Goal: Task Accomplishment & Management: Use online tool/utility

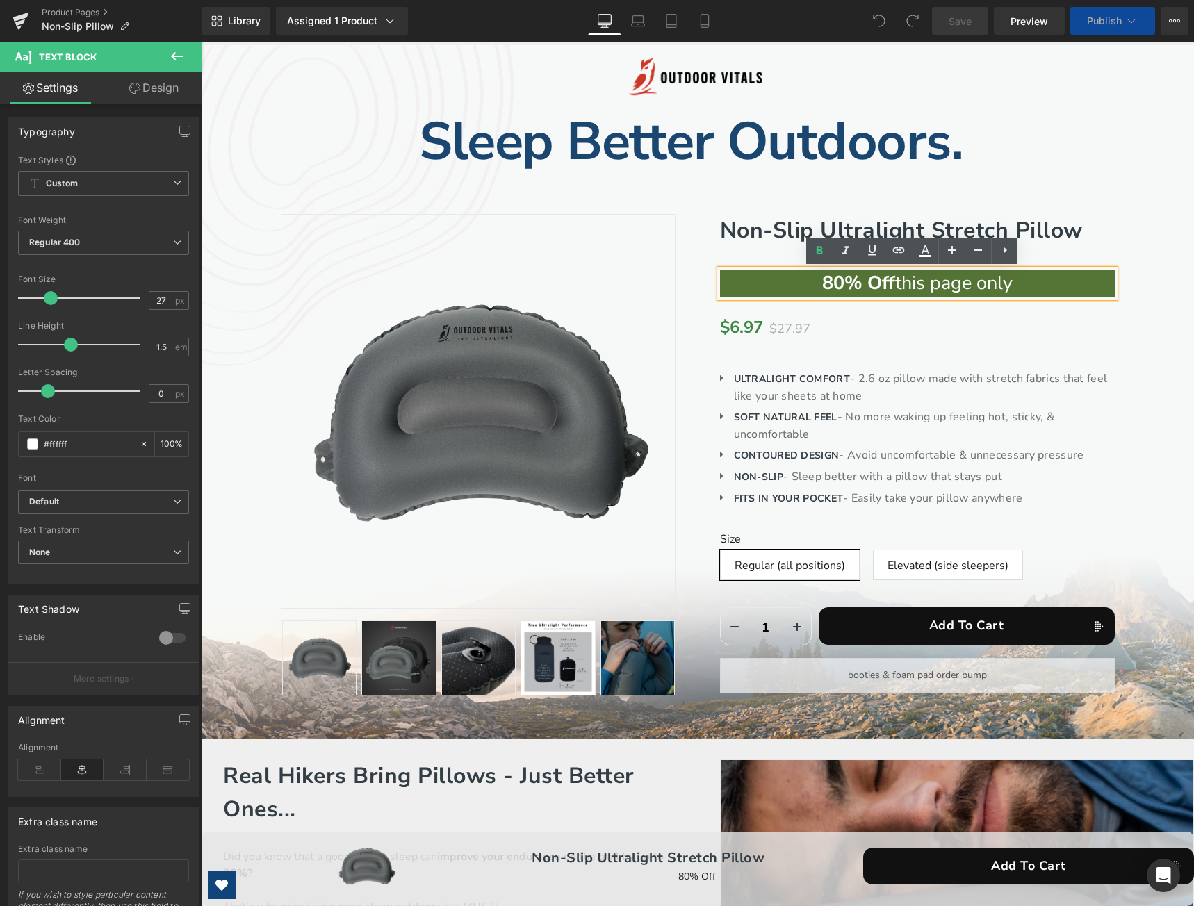
click at [831, 281] on strong "80% Off" at bounding box center [858, 283] width 73 height 26
drag, startPoint x: 834, startPoint y: 284, endPoint x: 819, endPoint y: 285, distance: 15.3
click at [822, 285] on strong "80% Off" at bounding box center [858, 283] width 73 height 26
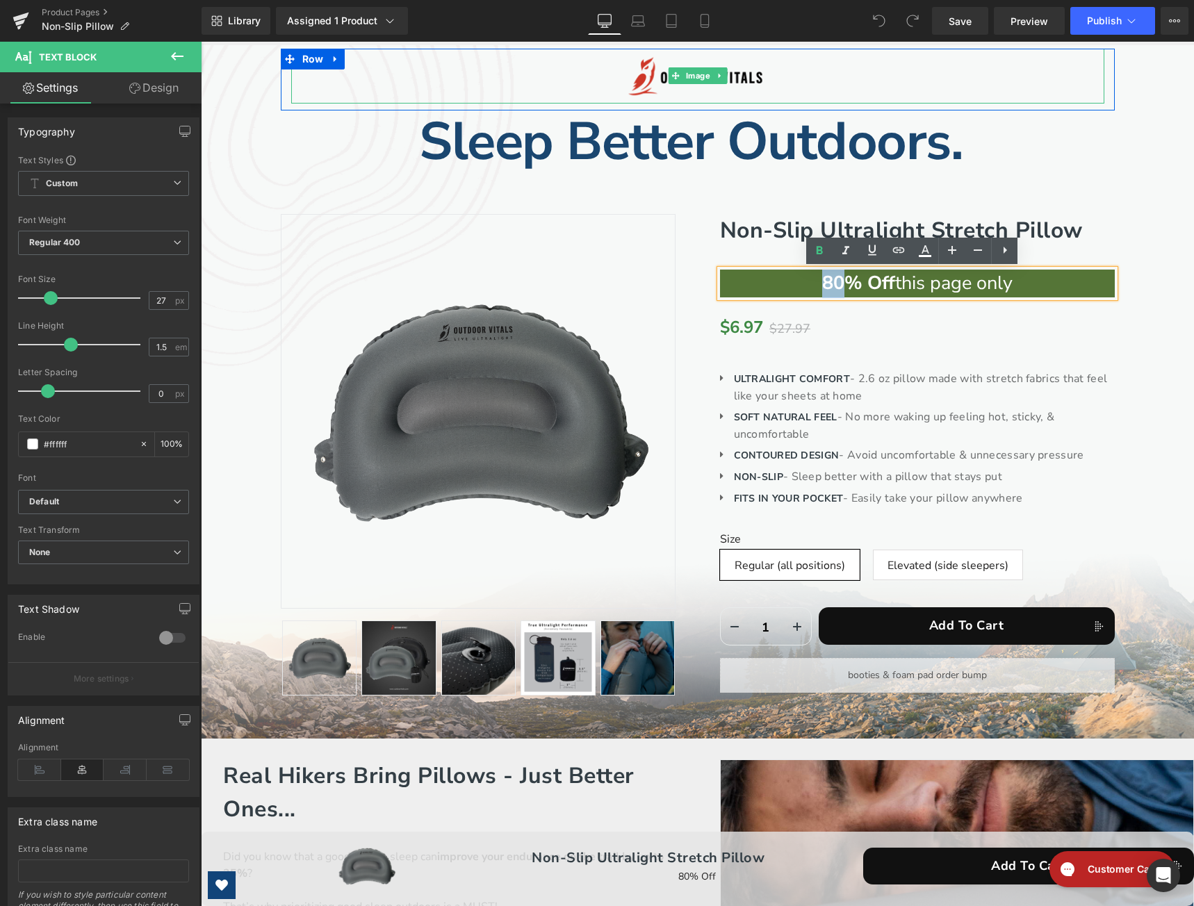
drag, startPoint x: 1002, startPoint y: 103, endPoint x: 857, endPoint y: 318, distance: 259.4
click at [1002, 103] on div at bounding box center [697, 101] width 813 height 3
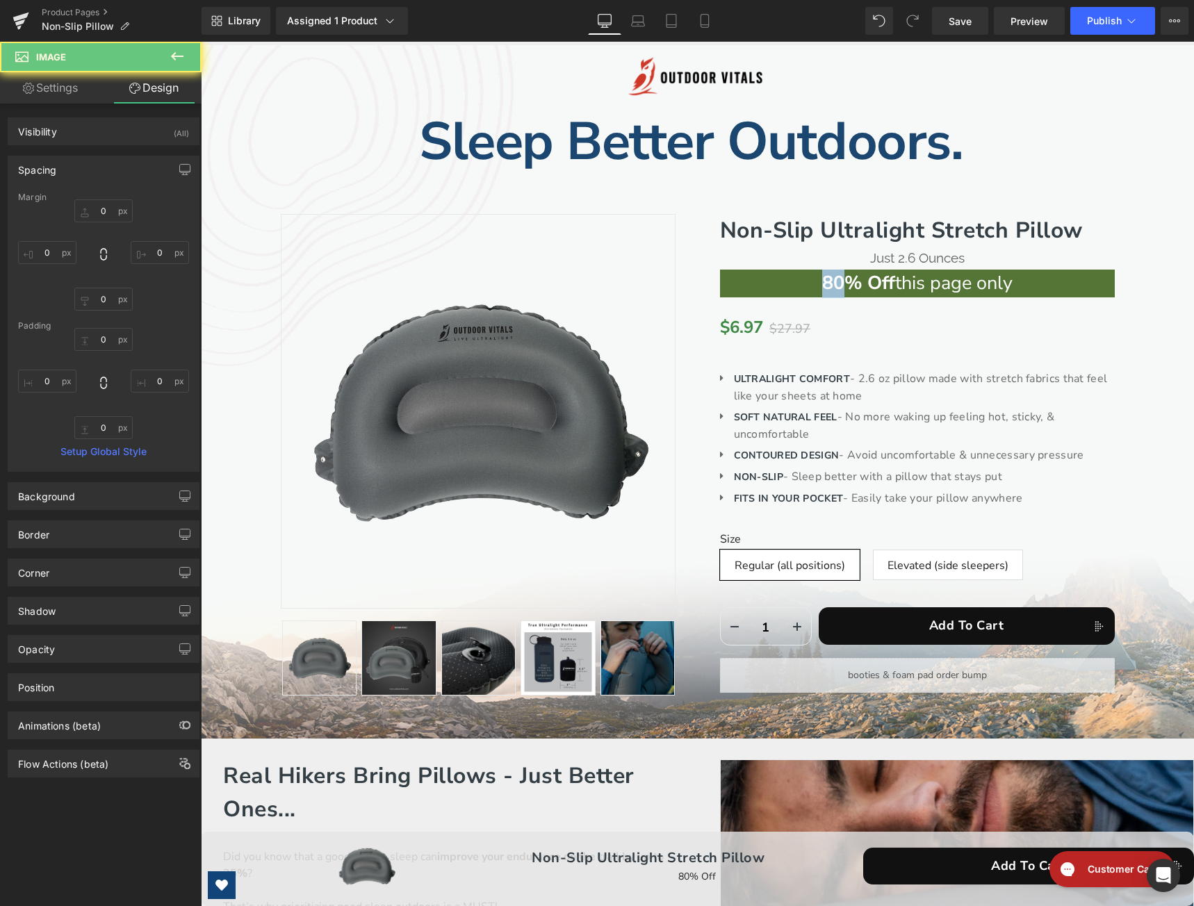
click at [831, 284] on strong "80% Off" at bounding box center [858, 283] width 73 height 26
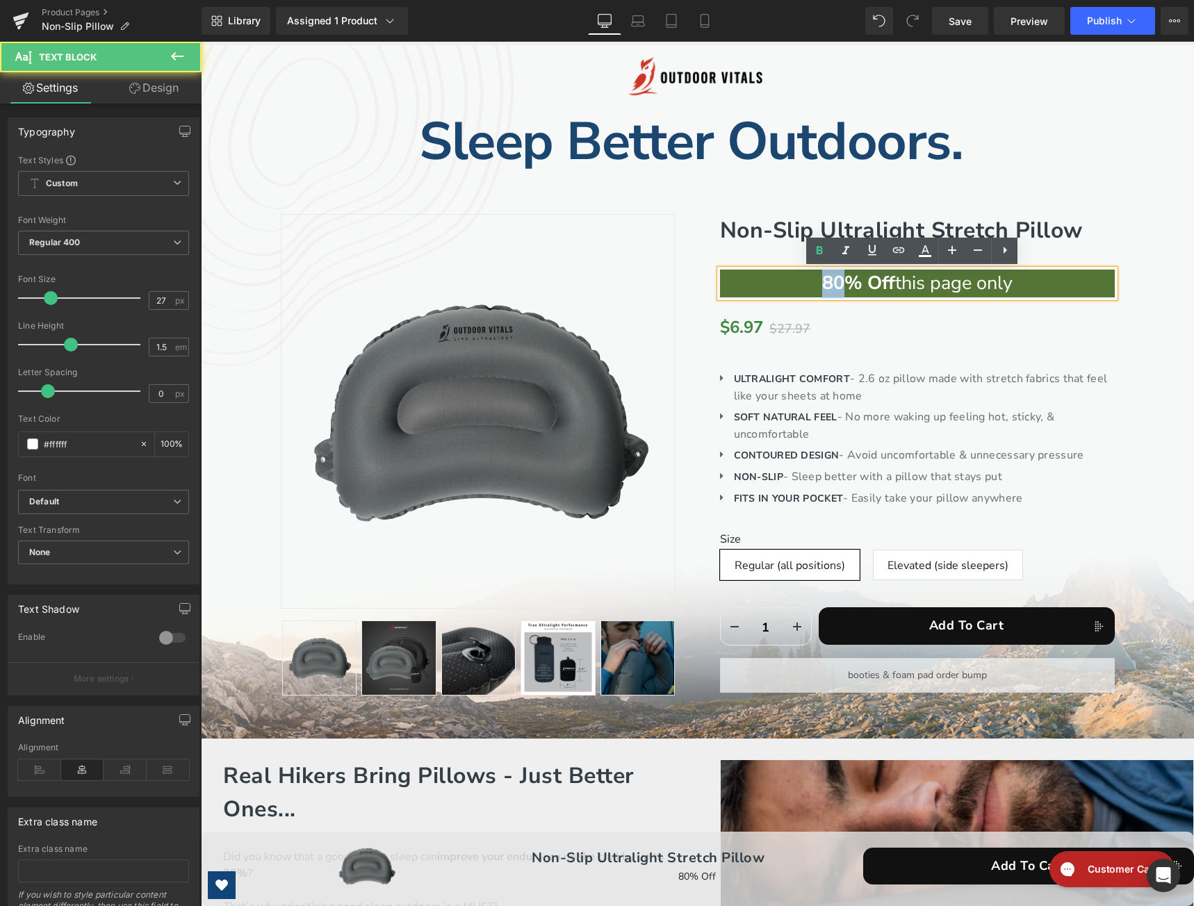
drag, startPoint x: 834, startPoint y: 284, endPoint x: 818, endPoint y: 282, distance: 16.8
click at [822, 282] on strong "80% Off" at bounding box center [858, 283] width 73 height 26
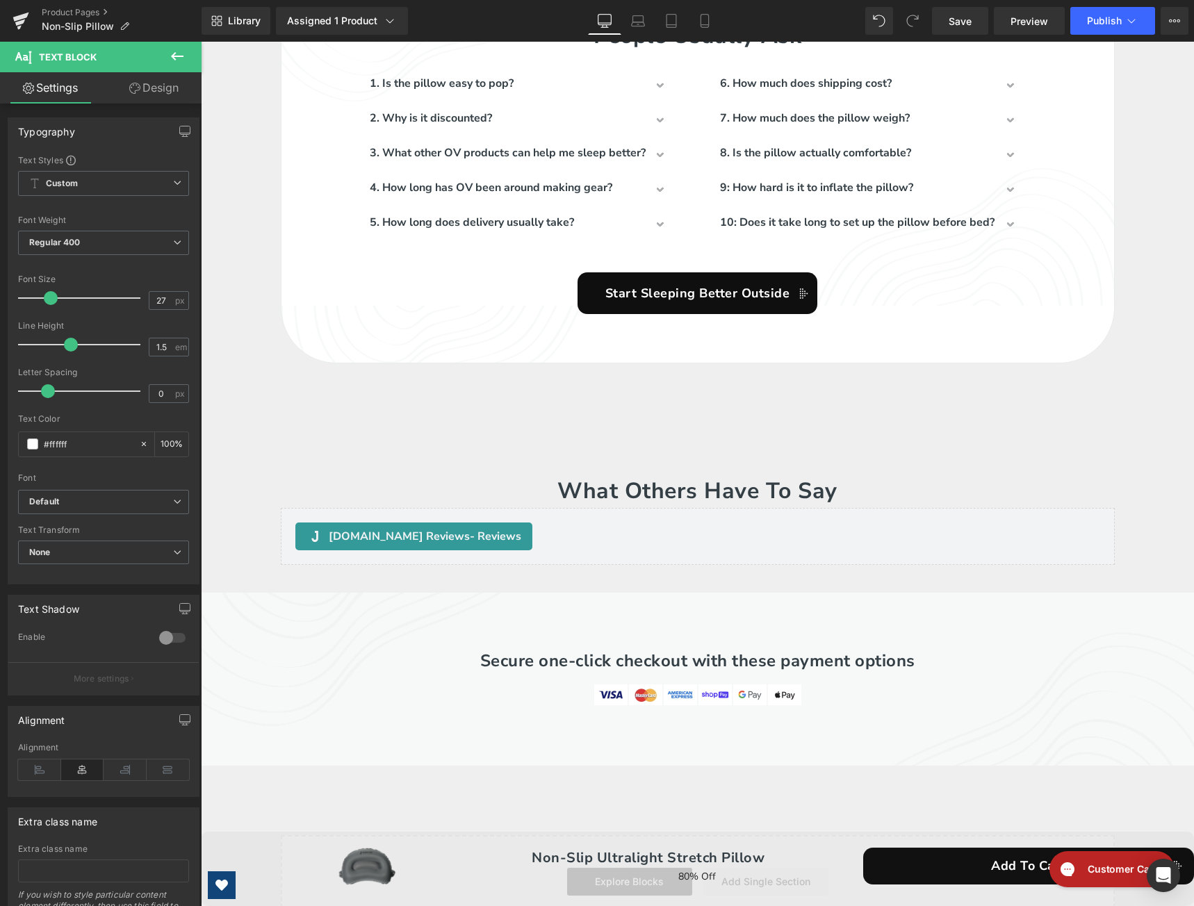
scroll to position [4655, 0]
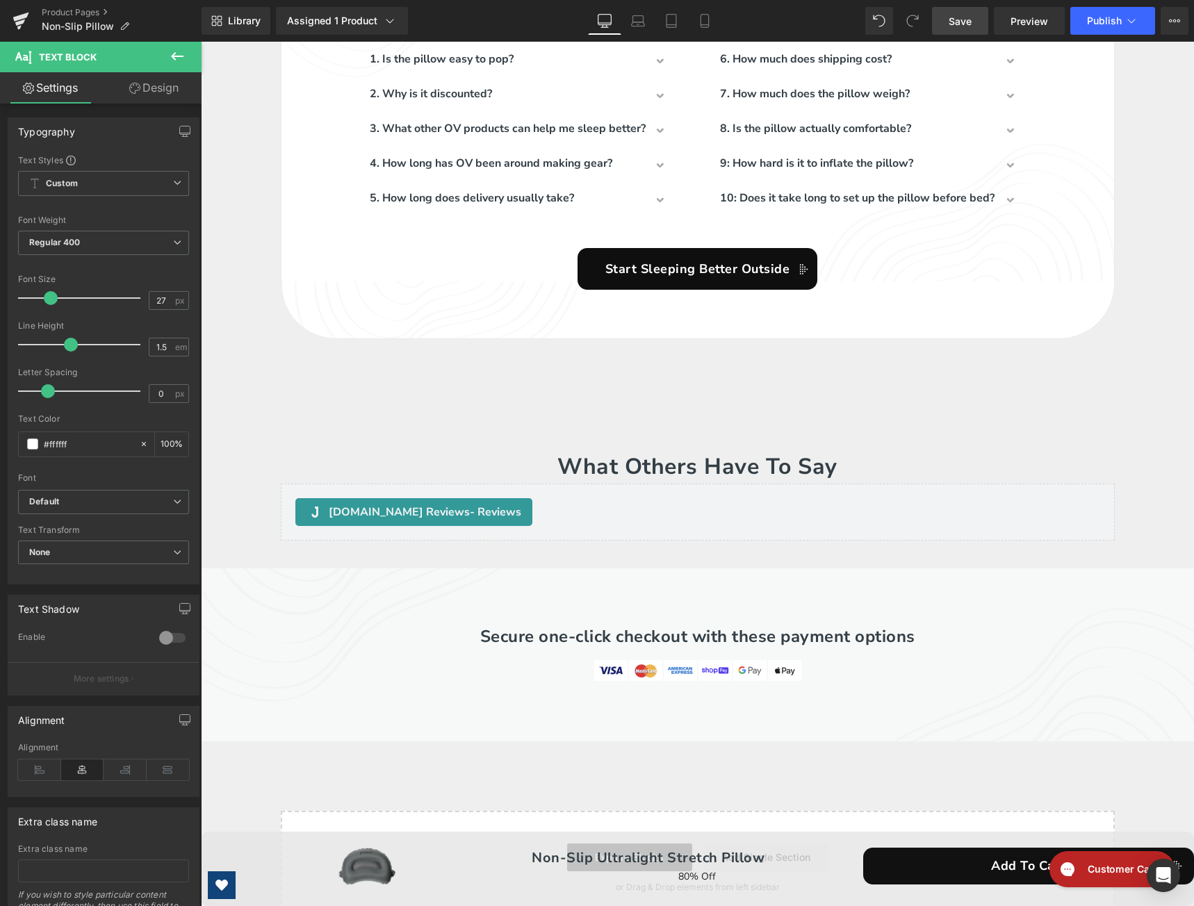
click at [968, 23] on span "Save" at bounding box center [959, 21] width 23 height 15
click at [1100, 24] on span "Publish" at bounding box center [1104, 20] width 35 height 11
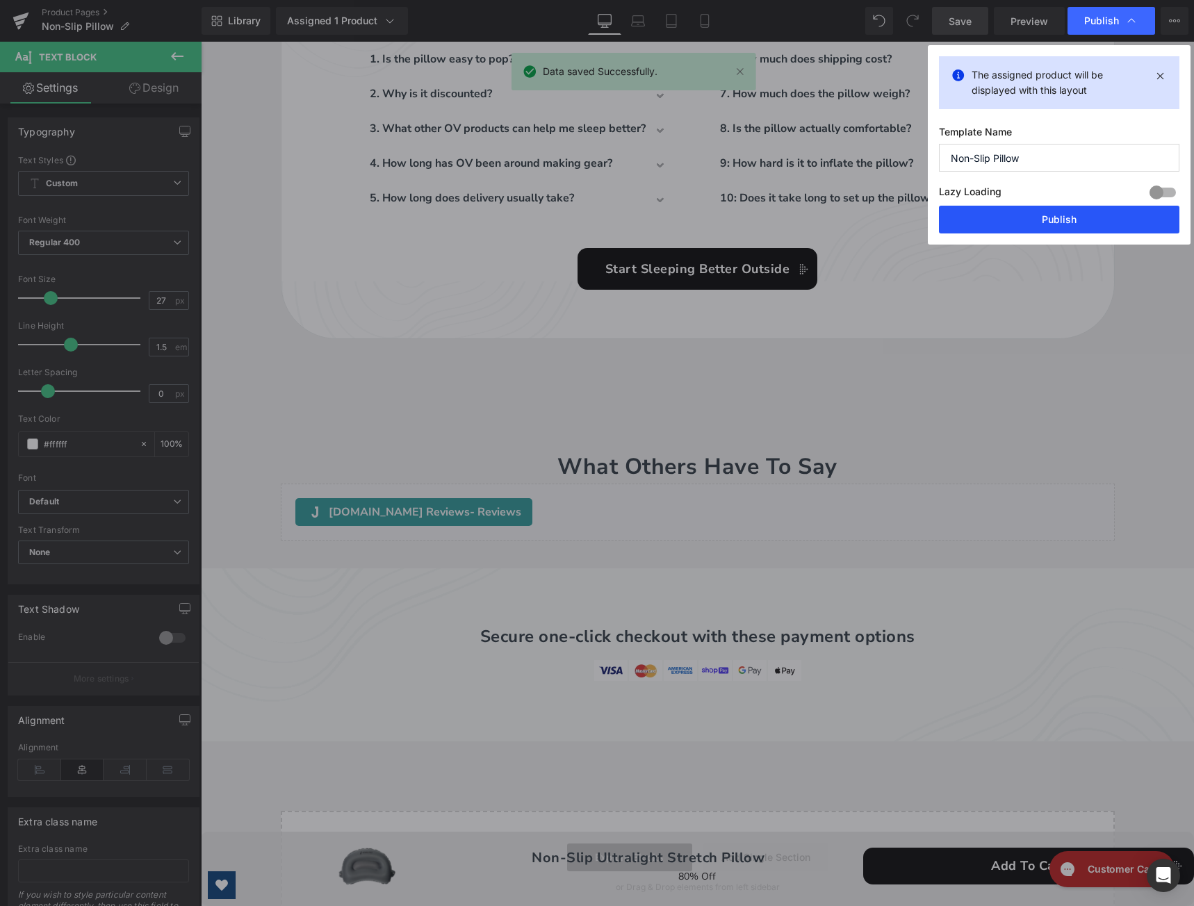
click at [1082, 219] on button "Publish" at bounding box center [1059, 220] width 240 height 28
